Goal: Find specific page/section: Find specific page/section

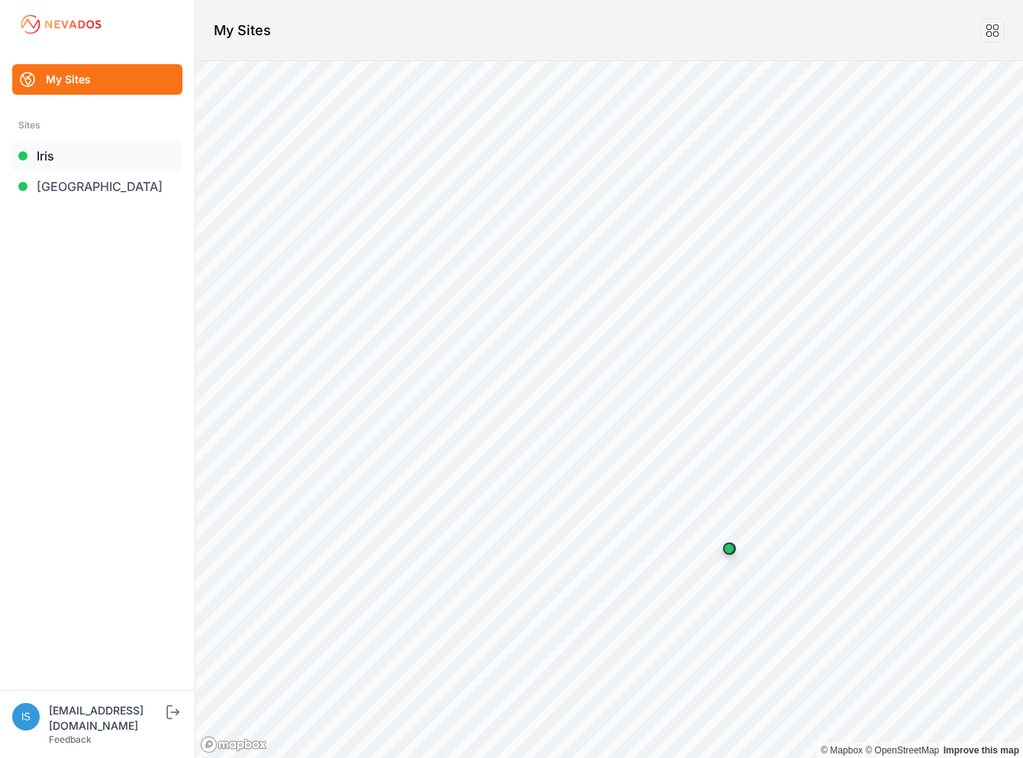
click at [38, 158] on link "Iris" at bounding box center [97, 156] width 170 height 31
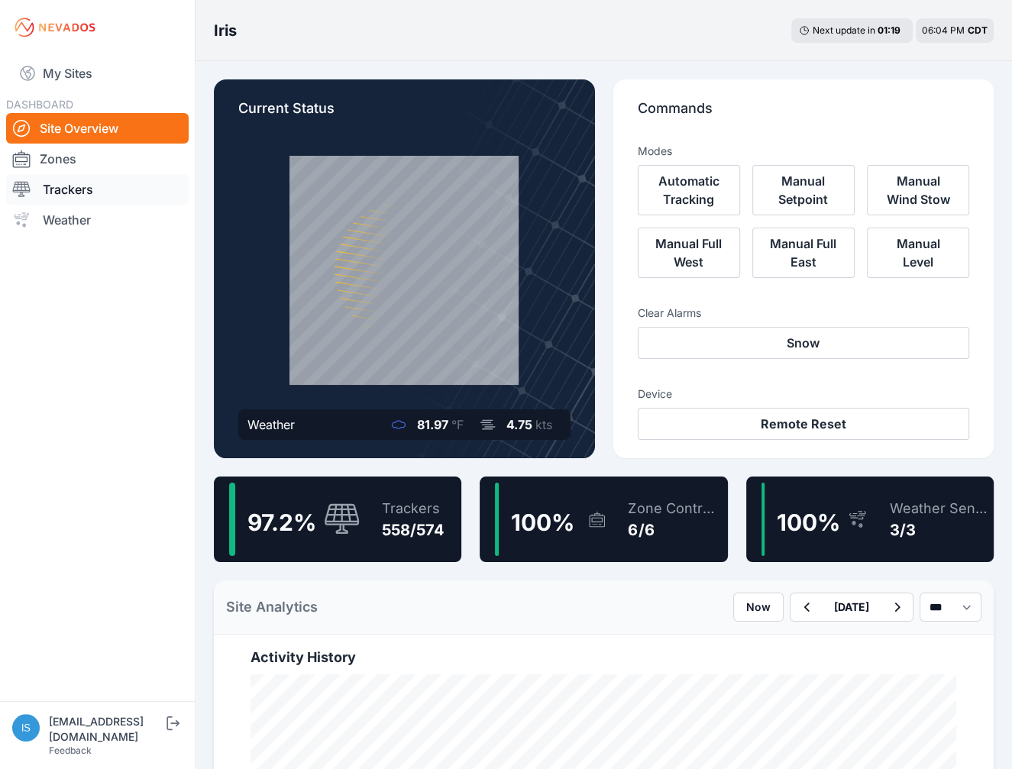
click at [66, 183] on link "Trackers" at bounding box center [97, 189] width 183 height 31
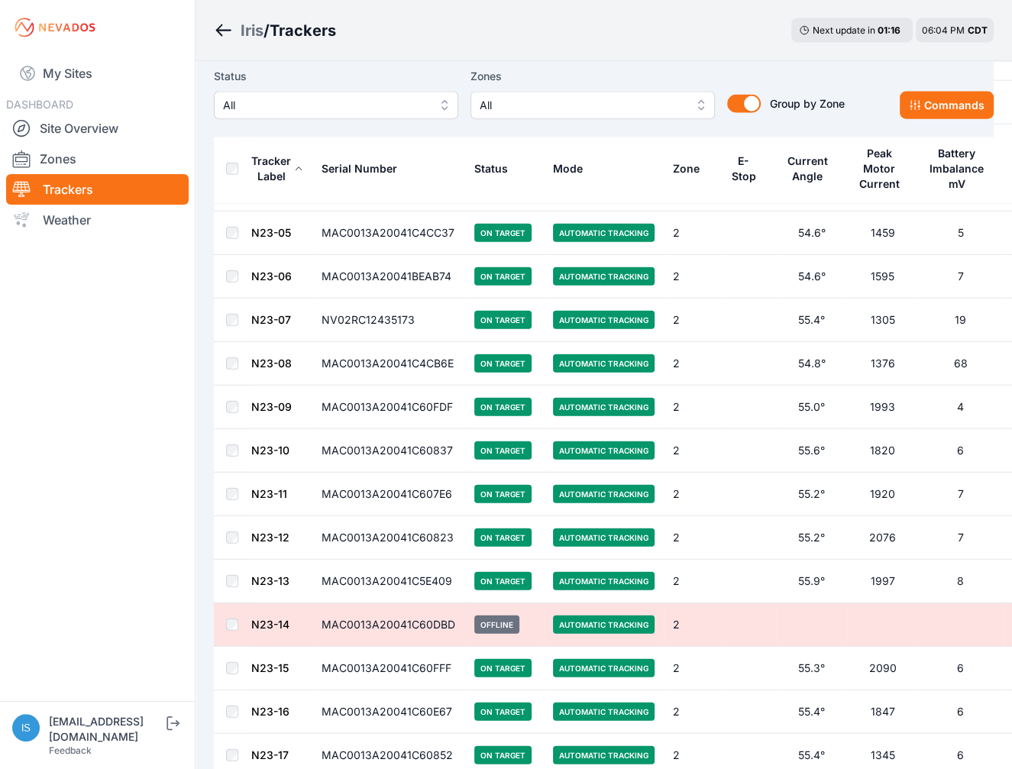
scroll to position [8362, 0]
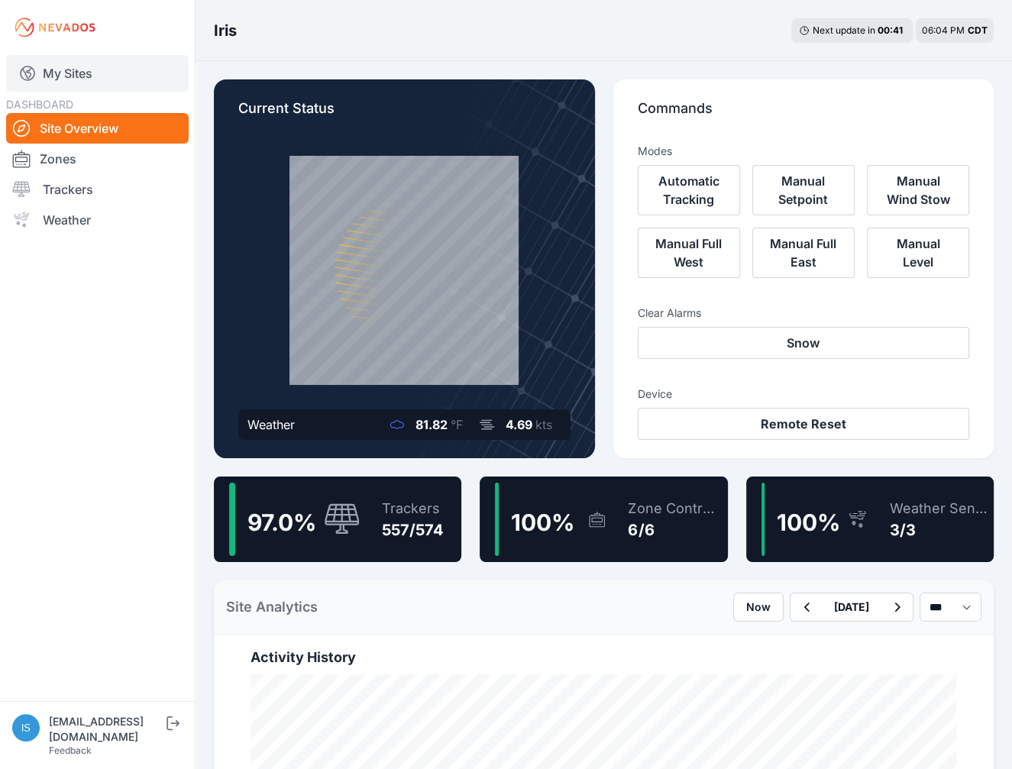
click at [60, 76] on link "My Sites" at bounding box center [97, 73] width 183 height 37
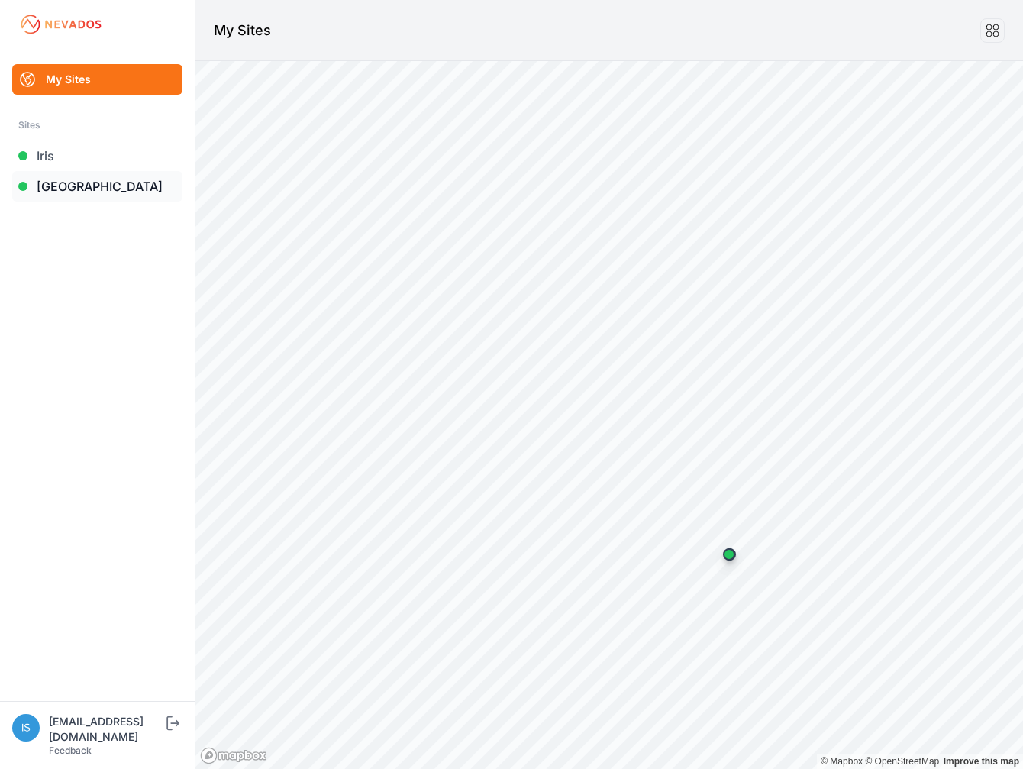
click at [63, 187] on link "[GEOGRAPHIC_DATA]" at bounding box center [97, 186] width 170 height 31
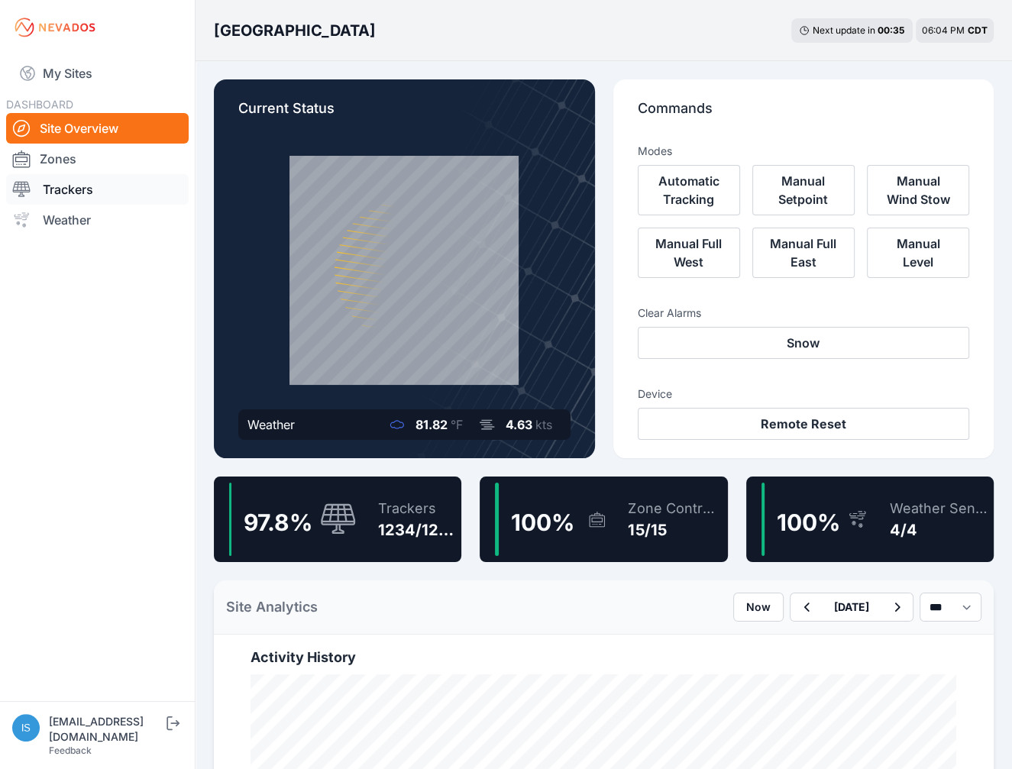
click at [79, 191] on link "Trackers" at bounding box center [97, 189] width 183 height 31
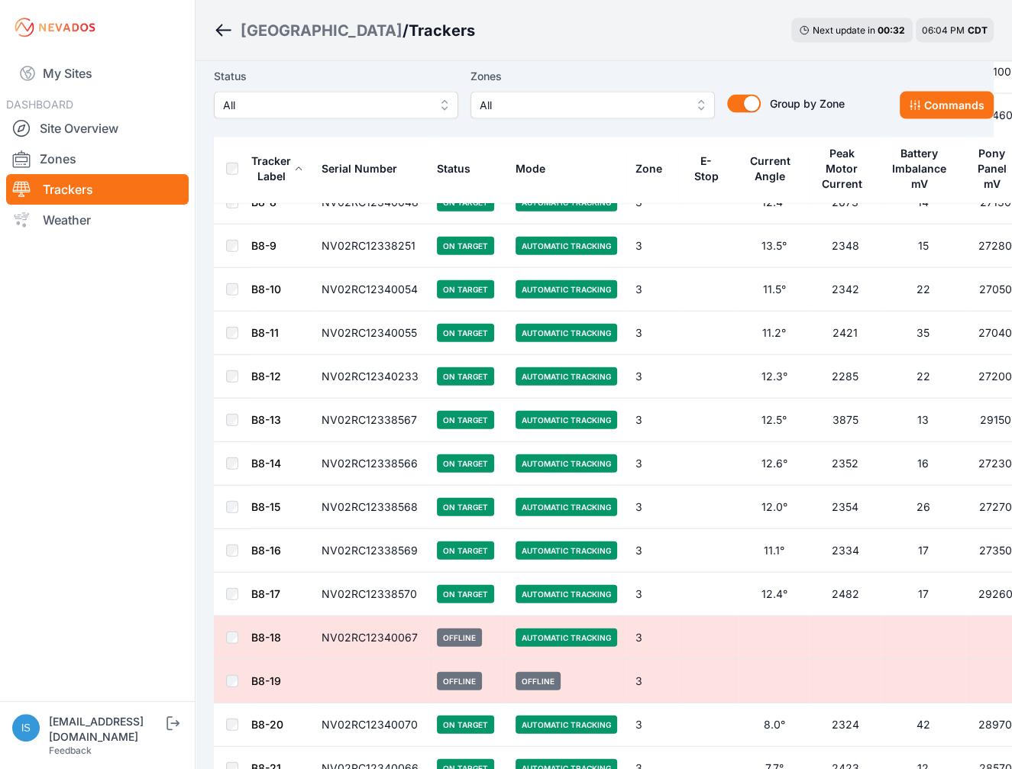
scroll to position [8391, 0]
